Goal: Contribute content

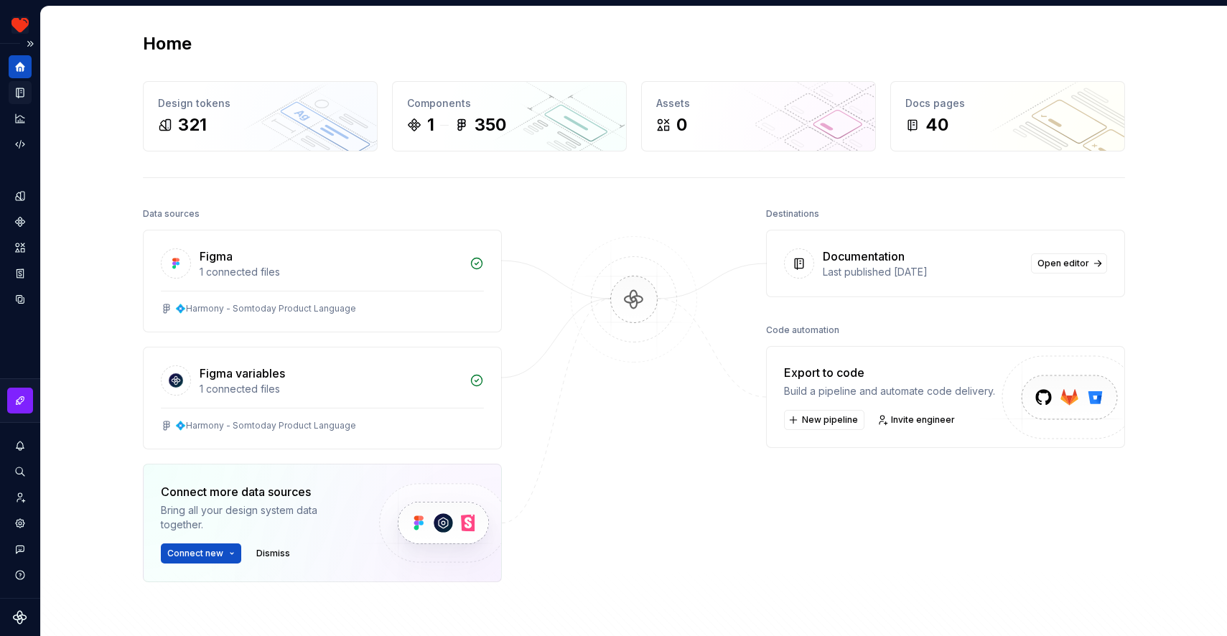
click at [13, 90] on div "Documentation" at bounding box center [20, 92] width 23 height 23
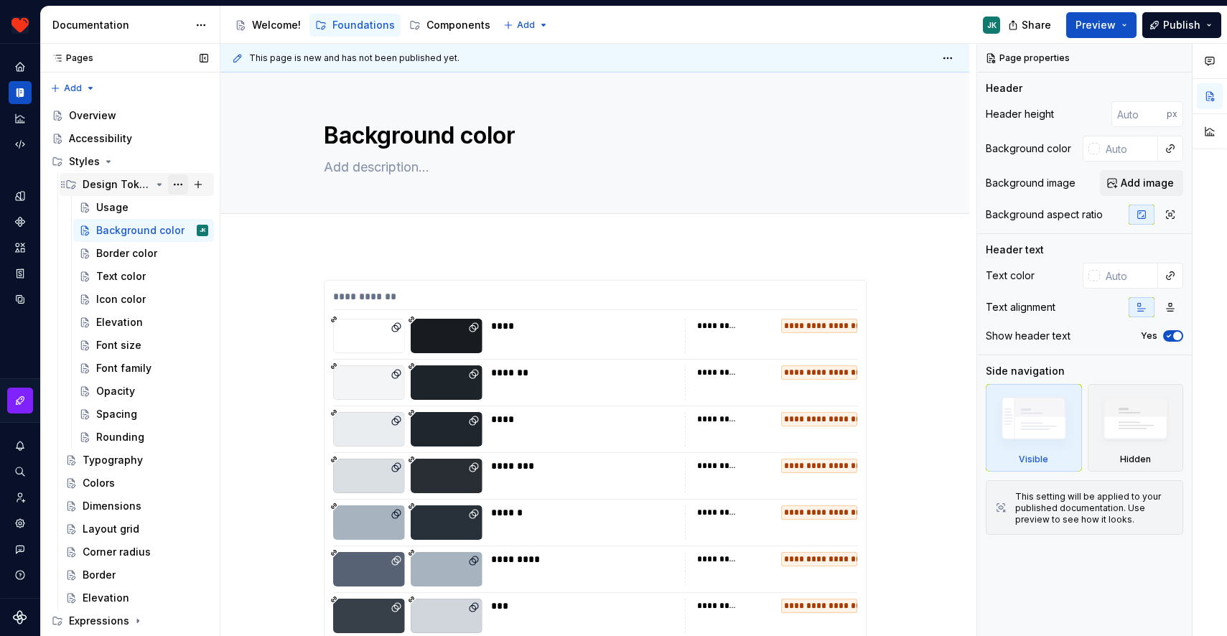
click at [168, 186] on button "Page tree" at bounding box center [178, 184] width 20 height 20
click at [156, 187] on div "Pages Pages Add Accessibility guide for tree Page tree. Navigate the tree with …" at bounding box center [129, 343] width 179 height 599
click at [154, 185] on icon "Page tree" at bounding box center [159, 184] width 11 height 11
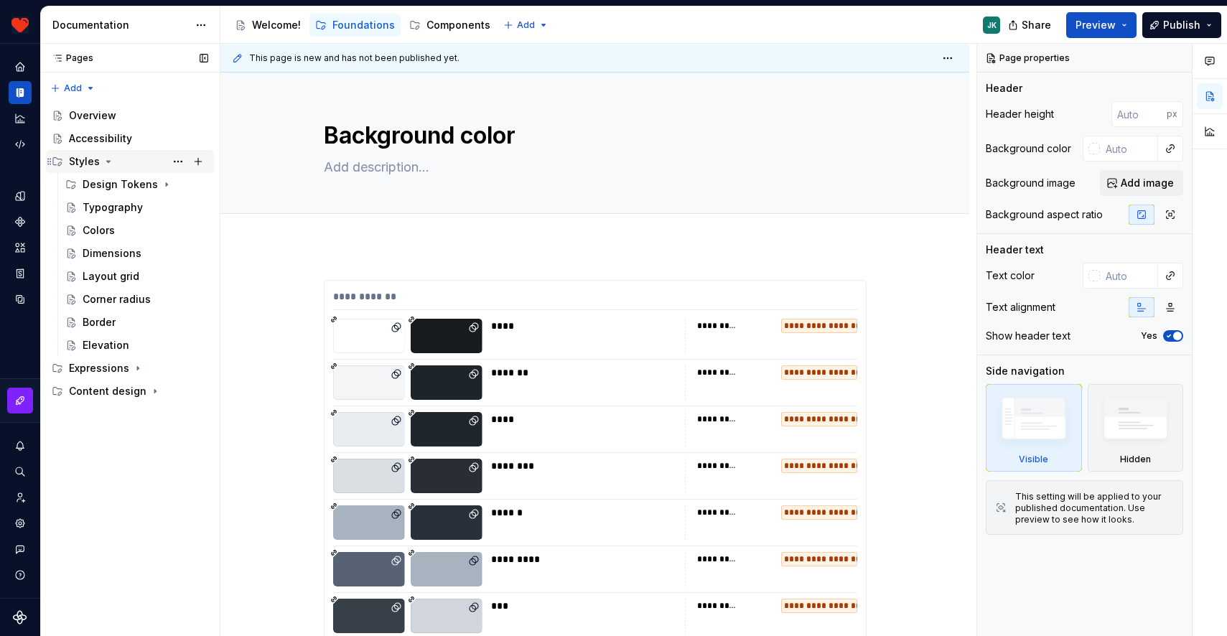
click at [106, 164] on icon "Page tree" at bounding box center [108, 161] width 11 height 11
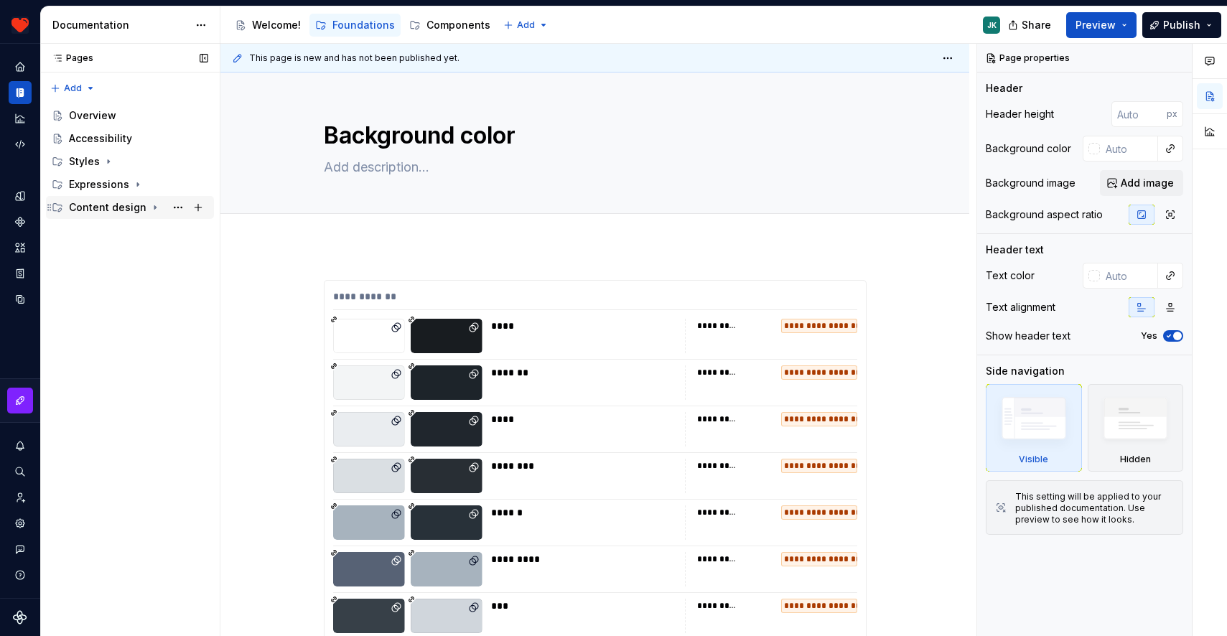
click at [149, 205] on icon "Page tree" at bounding box center [154, 207] width 11 height 11
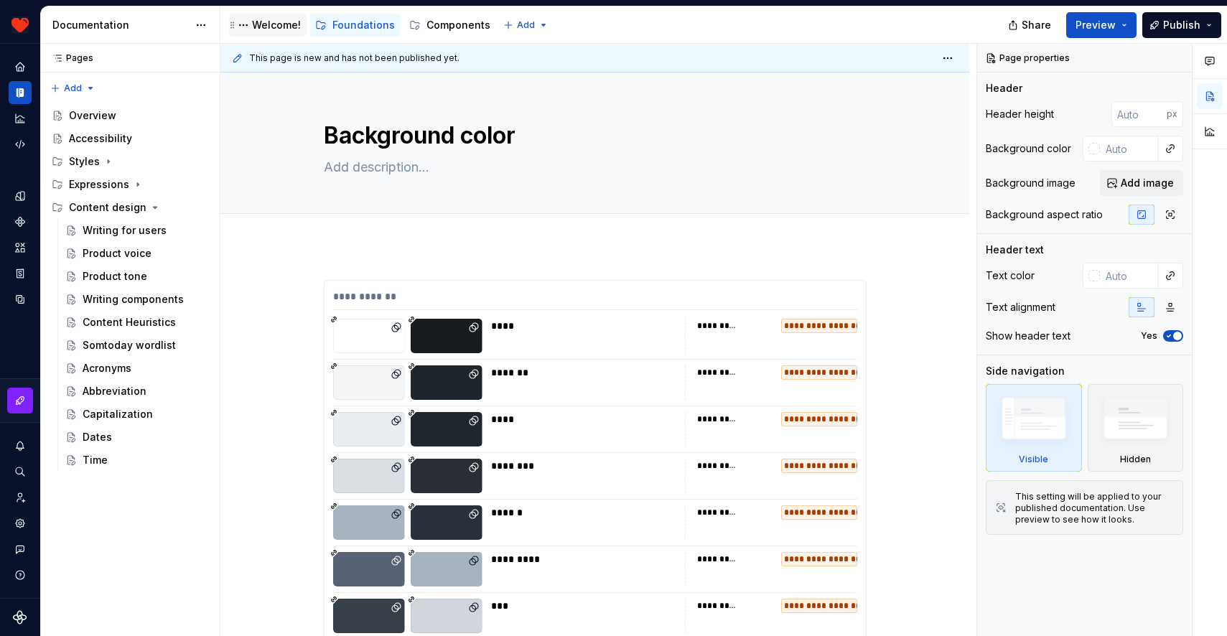
type textarea "*"
